Goal: Transaction & Acquisition: Purchase product/service

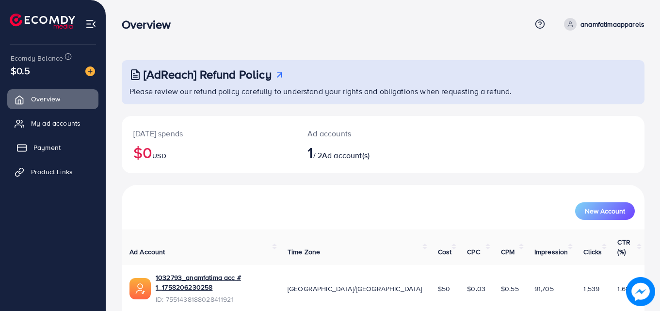
click at [41, 148] on span "Payment" at bounding box center [46, 148] width 27 height 10
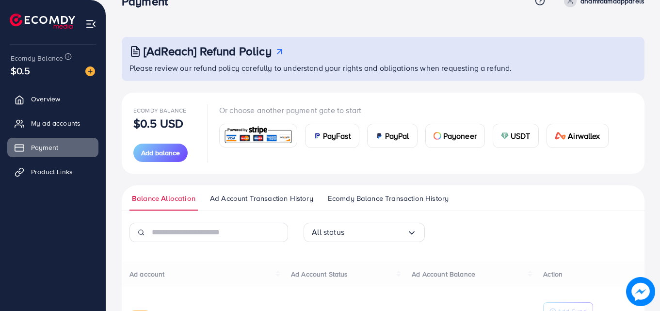
scroll to position [108, 0]
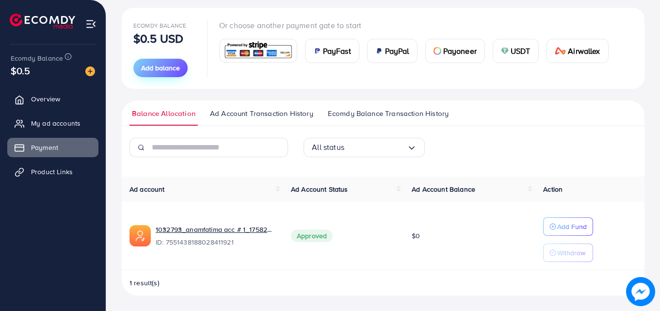
click at [163, 70] on span "Add balance" at bounding box center [160, 68] width 39 height 10
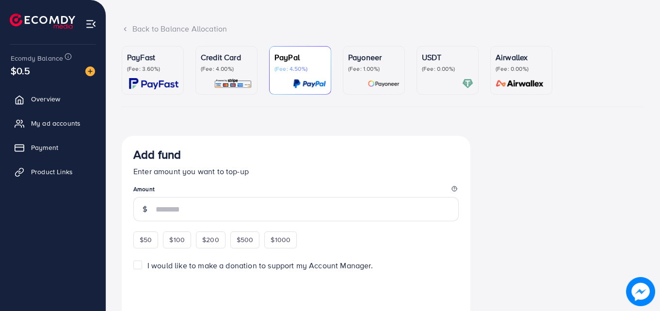
click at [209, 64] on div "Credit Card (Fee: 4.00%)" at bounding box center [226, 61] width 51 height 21
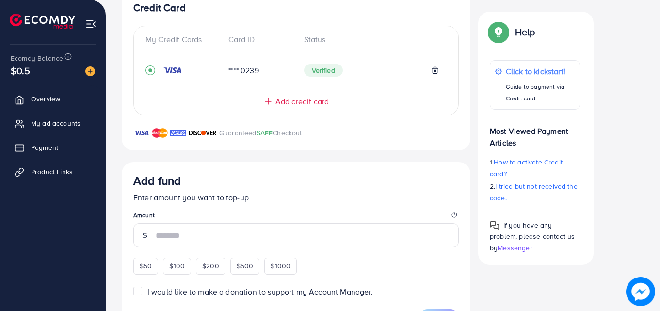
scroll to position [291, 0]
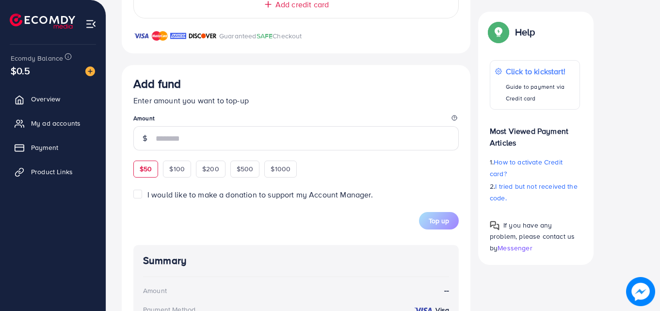
click at [145, 165] on span "$50" at bounding box center [146, 169] width 12 height 10
type input "**"
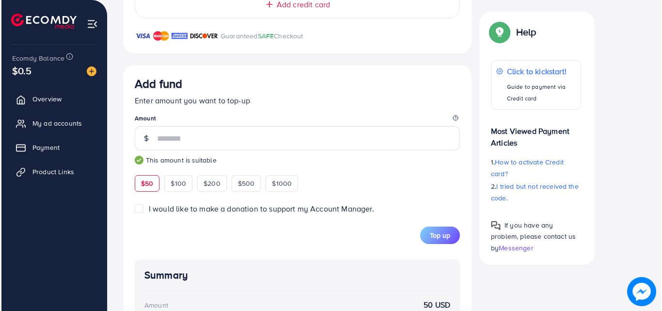
scroll to position [436, 0]
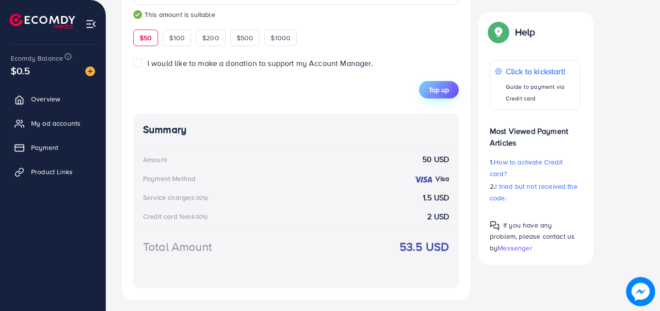
click at [436, 90] on span "Top up" at bounding box center [439, 90] width 20 height 10
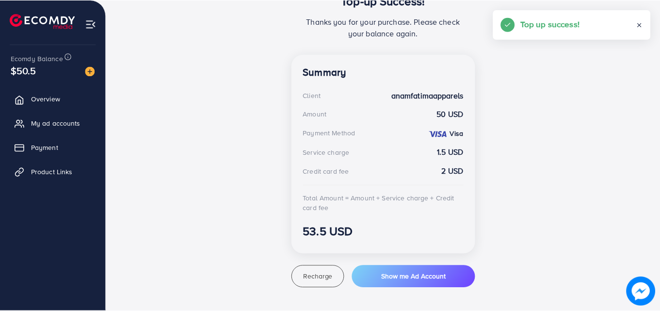
scroll to position [228, 0]
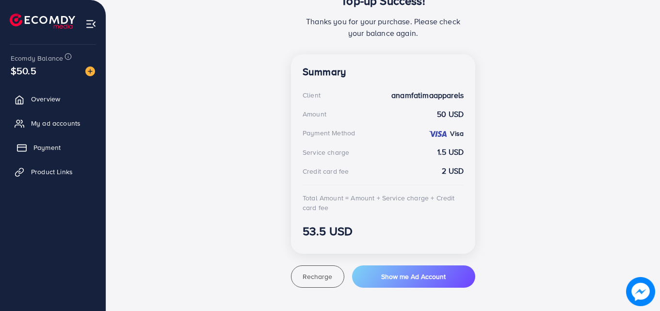
click at [48, 142] on link "Payment" at bounding box center [52, 147] width 91 height 19
